Goal: Information Seeking & Learning: Learn about a topic

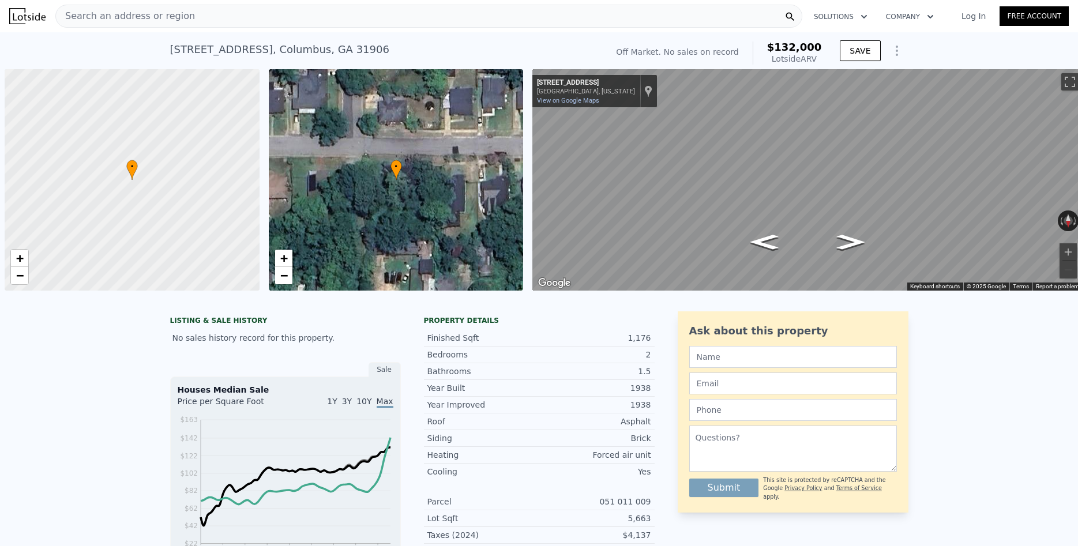
scroll to position [0, 5]
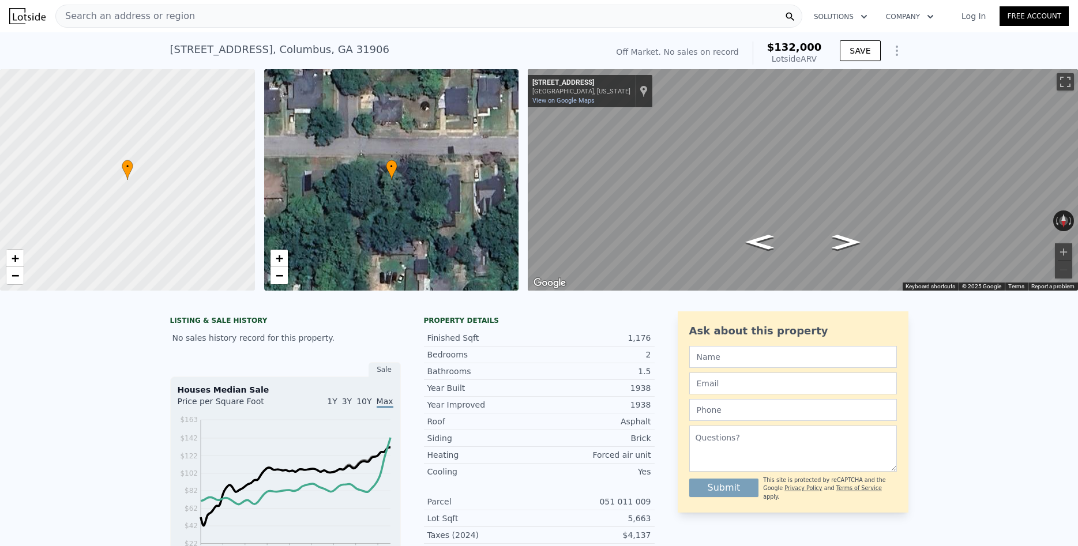
click at [164, 16] on span "Search an address or region" at bounding box center [125, 16] width 139 height 14
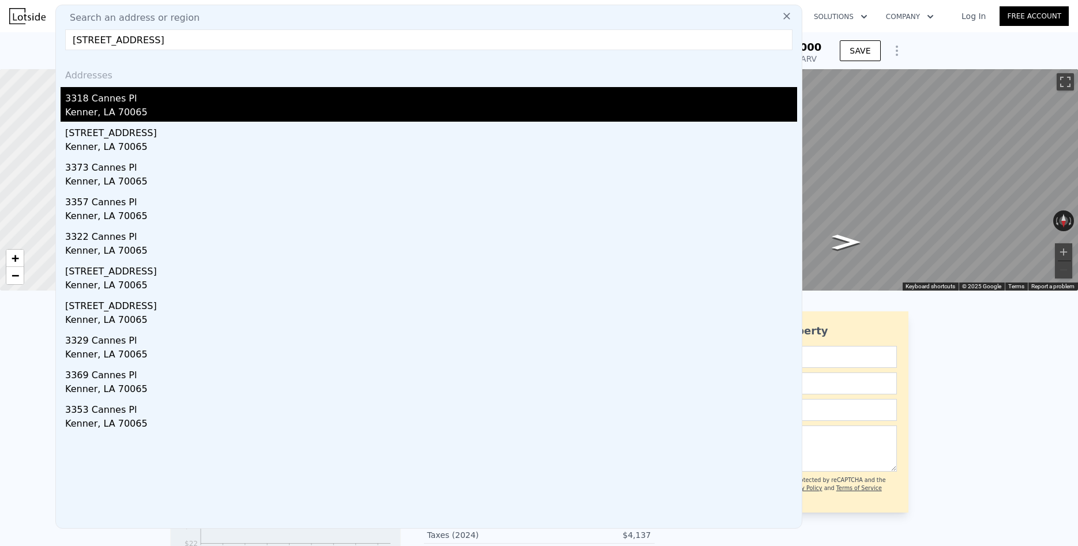
type input "3318 Cannes Place Kenner LA 70065"
click at [102, 112] on div "Kenner, LA 70065" at bounding box center [431, 114] width 732 height 16
